Goal: Task Accomplishment & Management: Complete application form

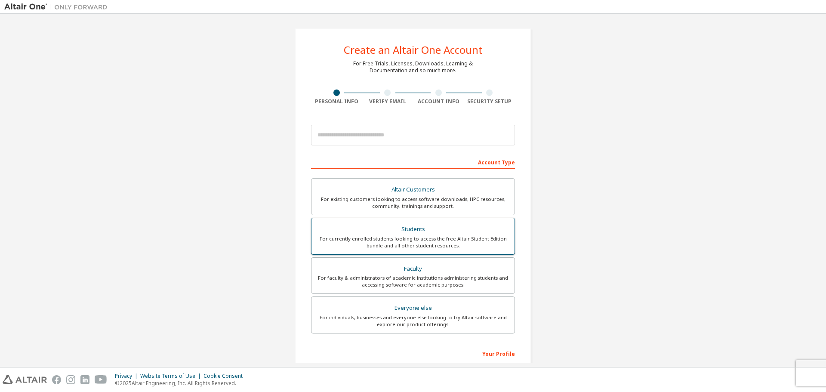
click at [420, 231] on div "Students" at bounding box center [413, 229] width 193 height 12
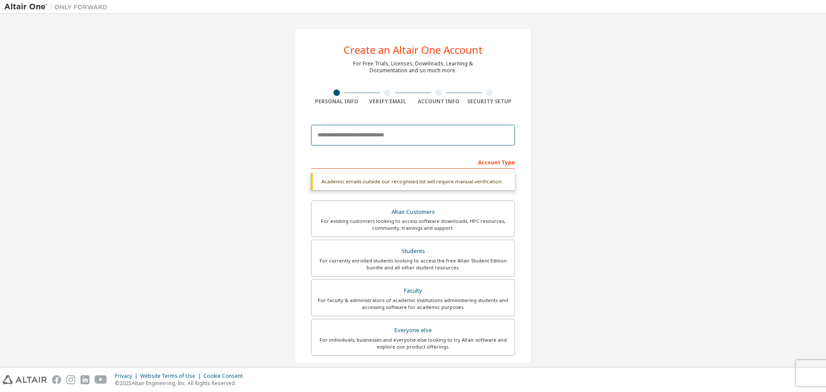
click at [399, 139] on input "email" at bounding box center [413, 135] width 204 height 21
type input "**********"
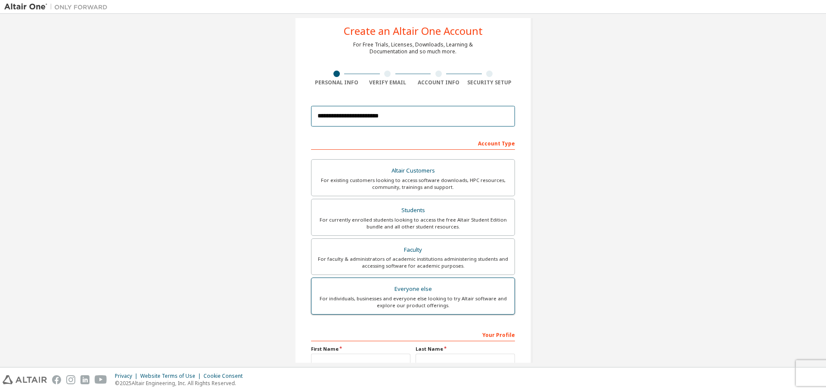
scroll to position [86, 0]
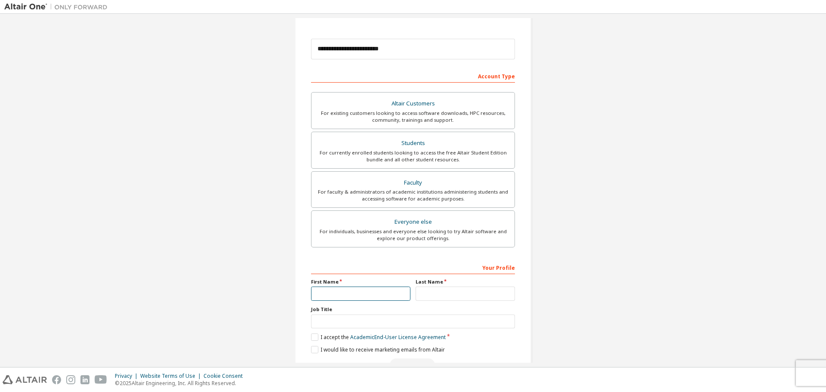
click at [368, 293] on input "text" at bounding box center [360, 294] width 99 height 14
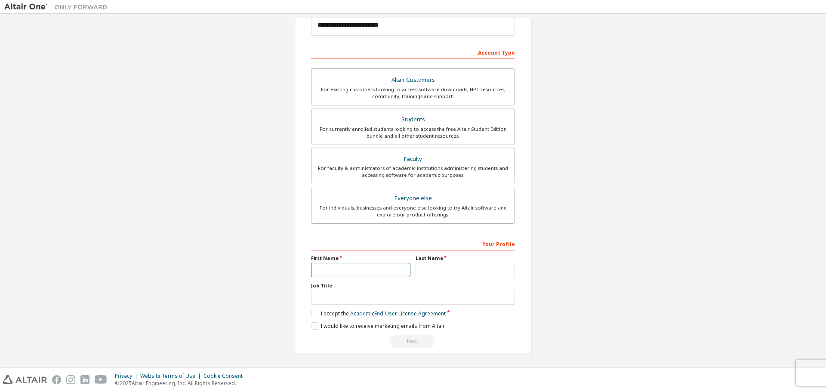
scroll to position [111, 0]
type input "******"
click at [451, 272] on input "text" at bounding box center [465, 269] width 99 height 14
type input "**"
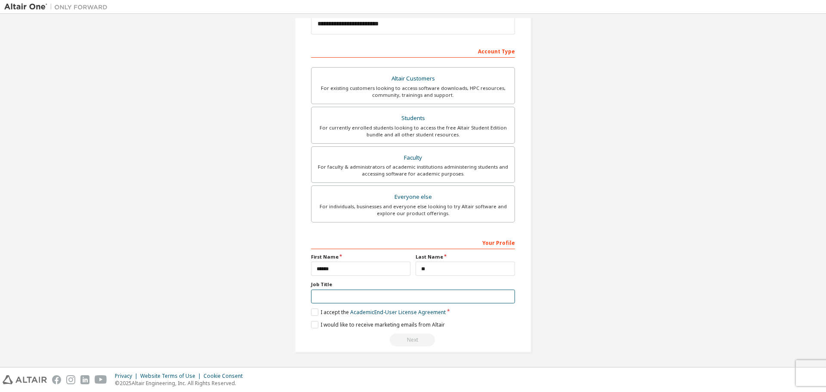
click at [420, 297] on input "text" at bounding box center [413, 297] width 204 height 14
type input "*******"
click at [313, 313] on label "I accept the Academic End-User License Agreement" at bounding box center [378, 312] width 135 height 7
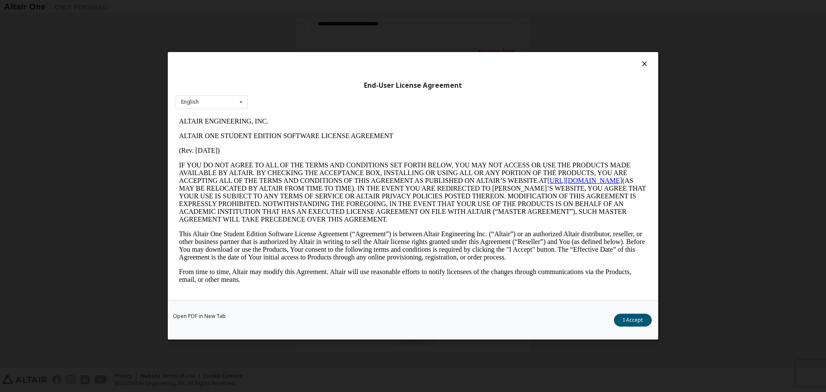
scroll to position [0, 0]
click at [222, 106] on div "English English" at bounding box center [212, 102] width 72 height 14
click at [222, 104] on div "English English" at bounding box center [212, 102] width 72 height 14
drag, startPoint x: 633, startPoint y: 317, endPoint x: 608, endPoint y: 310, distance: 26.3
click at [633, 317] on button "I Accept" at bounding box center [633, 320] width 38 height 13
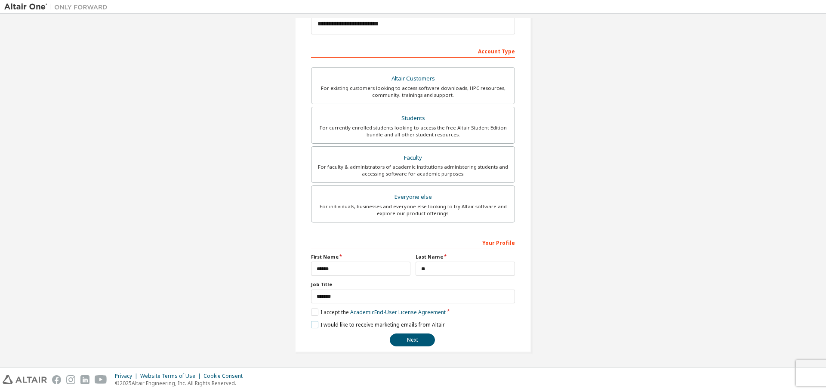
click at [312, 325] on label "I would like to receive marketing emails from Altair" at bounding box center [378, 324] width 134 height 7
click at [316, 326] on label "I would like to receive marketing emails from Altair" at bounding box center [378, 324] width 134 height 7
click at [408, 343] on button "Next" at bounding box center [412, 340] width 45 height 13
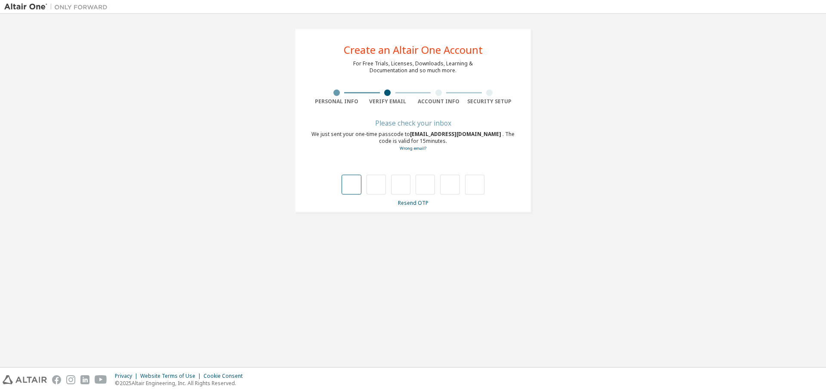
type input "*"
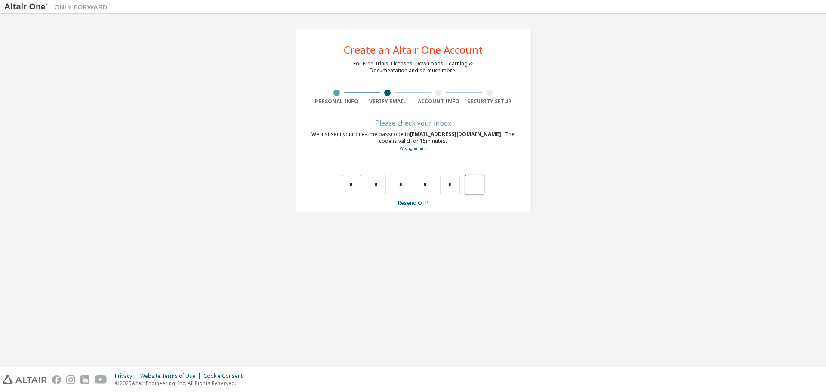
type input "*"
